Goal: Task Accomplishment & Management: Complete application form

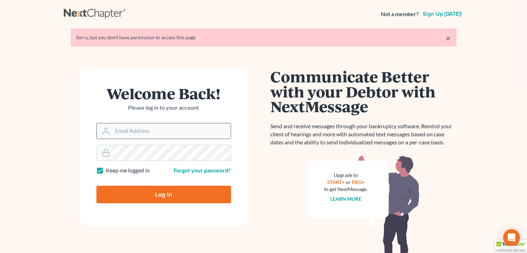
click at [122, 131] on input "Email Address" at bounding box center [171, 130] width 118 height 15
type input "kathleen@paralegalasaservice.com"
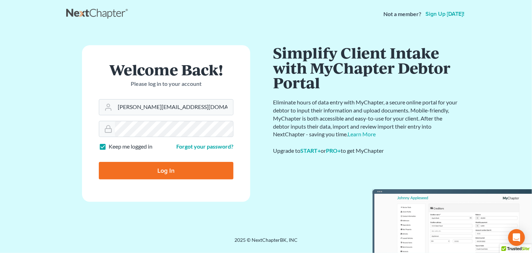
click at [169, 175] on input "Log In" at bounding box center [166, 171] width 135 height 18
type input "Thinking..."
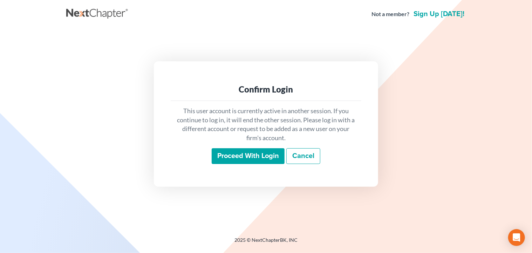
click at [227, 152] on input "Proceed with login" at bounding box center [248, 156] width 73 height 16
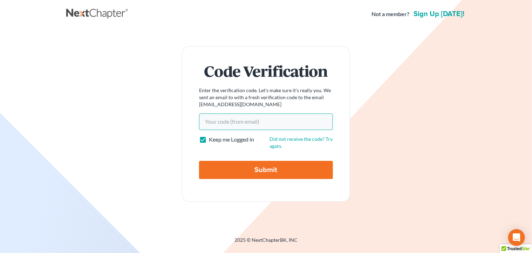
click at [224, 124] on input "Your code(from email)" at bounding box center [266, 122] width 134 height 16
paste input "3c85b9"
type input "3c85b9"
click at [244, 171] on input "Submit" at bounding box center [266, 170] width 134 height 18
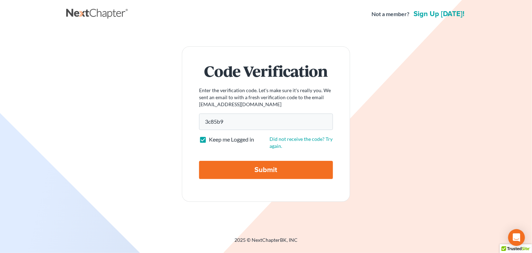
type input "Thinking..."
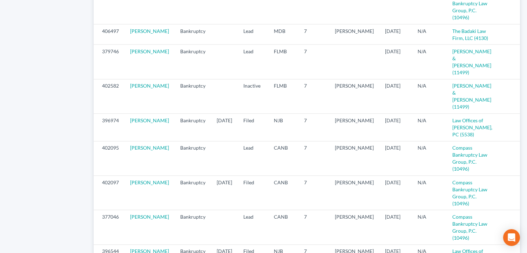
scroll to position [796, 0]
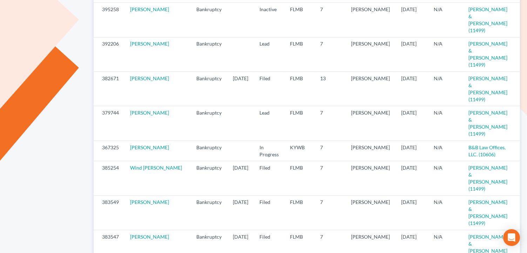
scroll to position [212, 0]
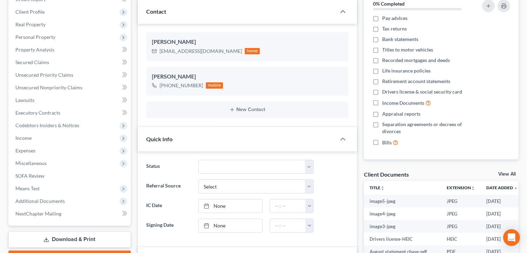
scroll to position [93, 0]
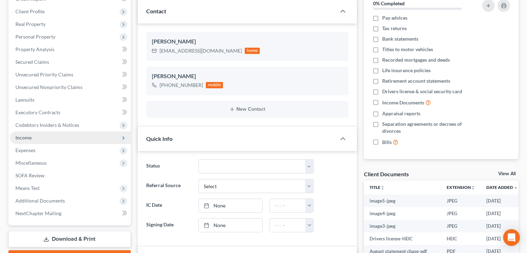
click at [59, 136] on span "Income" at bounding box center [70, 137] width 121 height 13
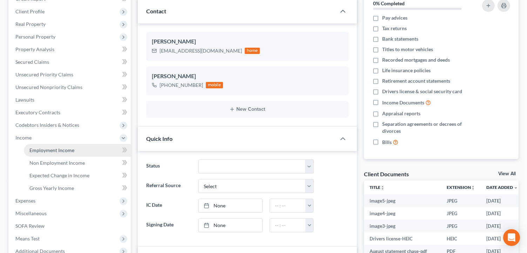
click at [84, 150] on link "Employment Income" at bounding box center [77, 150] width 107 height 13
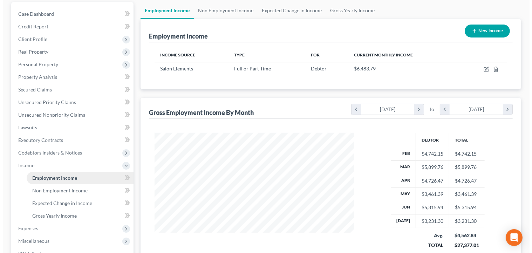
scroll to position [67, 0]
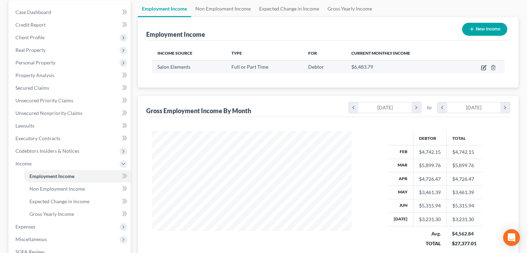
click at [484, 67] on icon "button" at bounding box center [484, 68] width 6 height 6
select select "0"
select select "9"
select select "3"
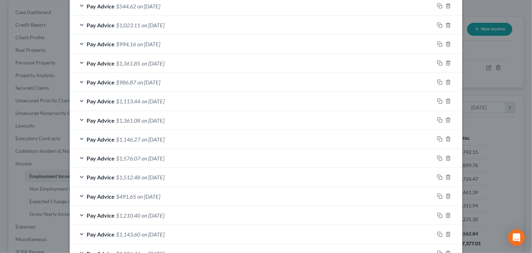
scroll to position [318, 0]
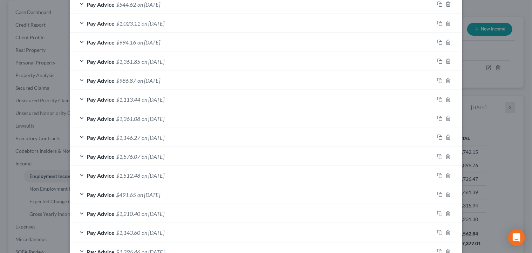
click at [184, 168] on div "Pay Advice $1,512.48 on [DATE]" at bounding box center [252, 175] width 364 height 19
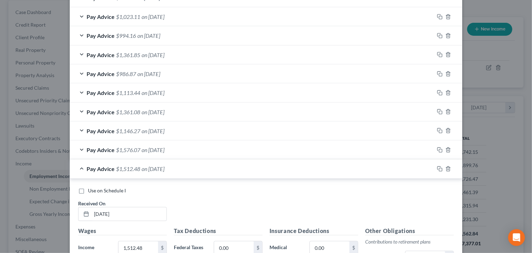
scroll to position [327, 0]
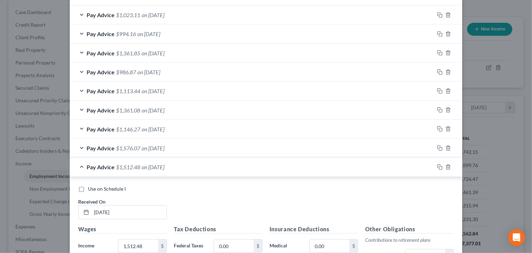
click at [82, 168] on div "Pay Advice $1,512.48 on [DATE]" at bounding box center [252, 167] width 364 height 19
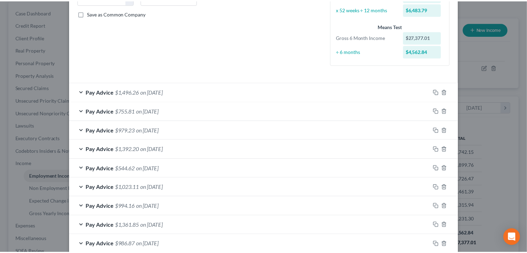
scroll to position [0, 0]
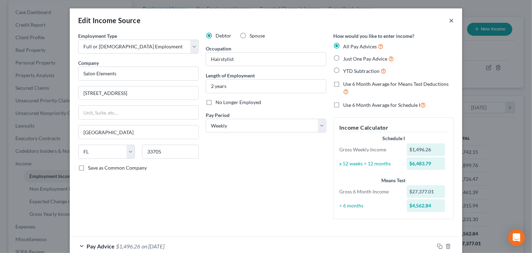
click at [449, 22] on button "×" at bounding box center [451, 20] width 5 height 8
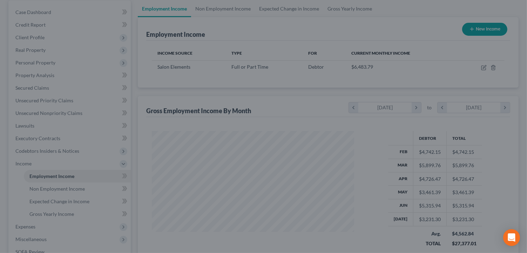
scroll to position [350322, 350233]
